Goal: Find specific page/section: Find specific page/section

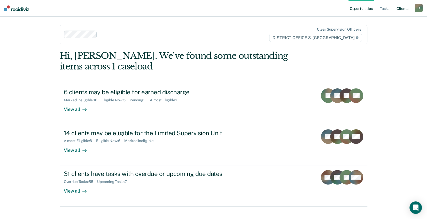
click at [401, 9] on link "Client s" at bounding box center [403, 8] width 14 height 17
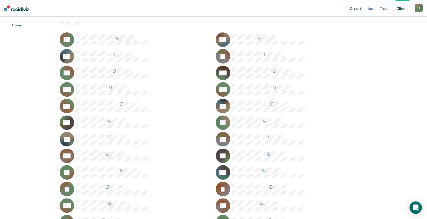
scroll to position [52, 0]
